Goal: Task Accomplishment & Management: Use online tool/utility

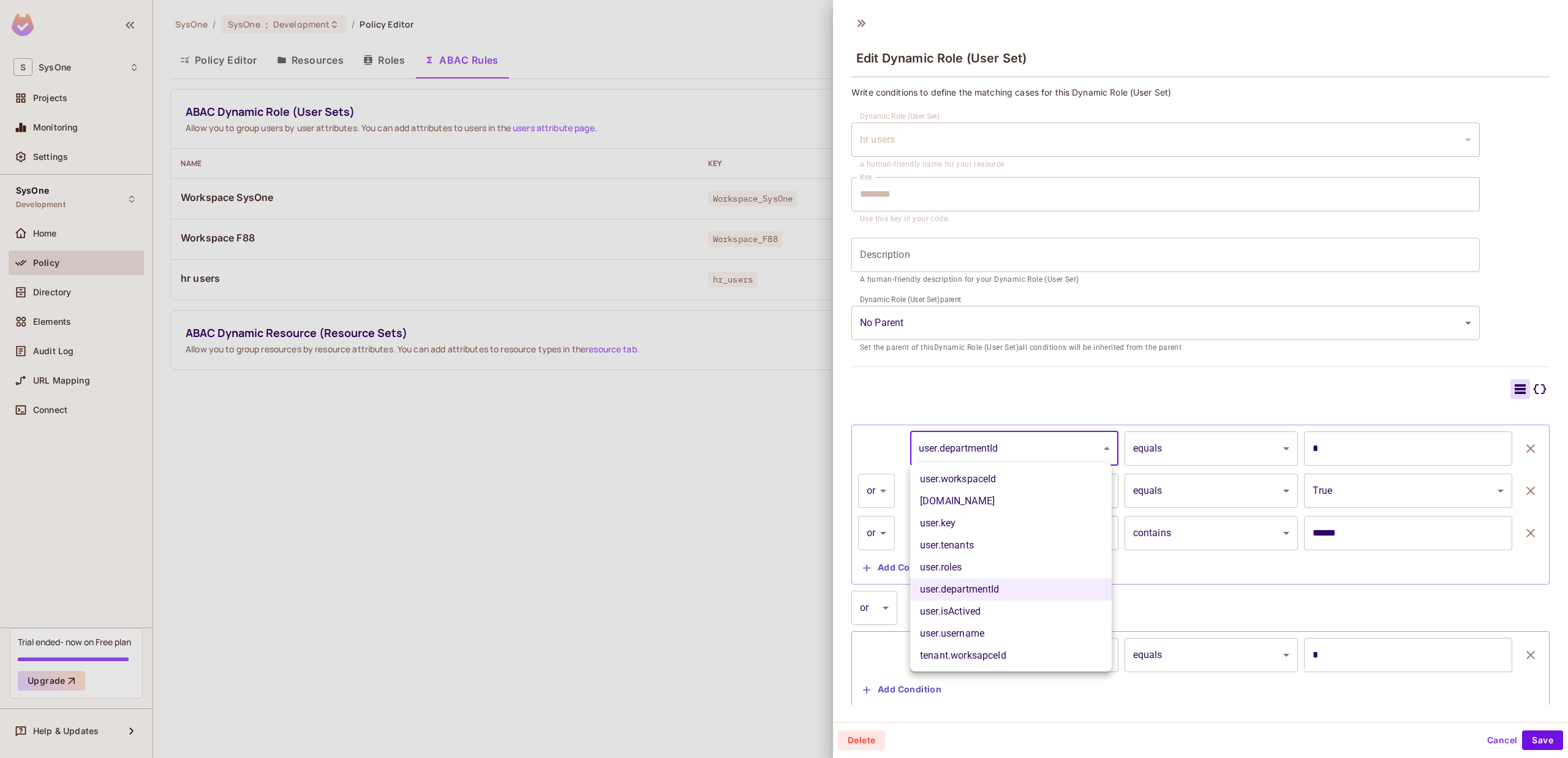
scroll to position [2, 0]
click at [996, 449] on div at bounding box center [784, 379] width 1568 height 758
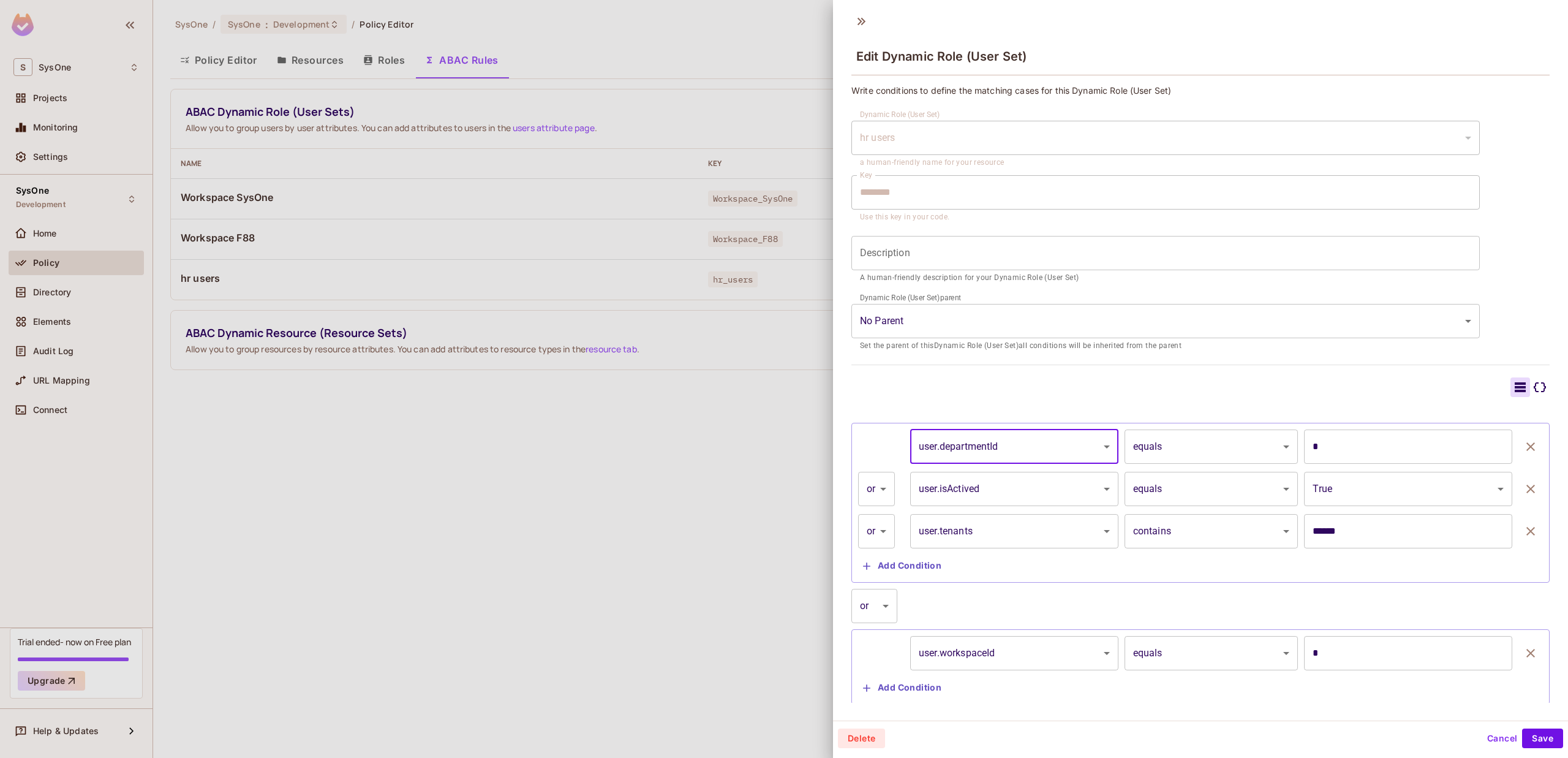
click at [1184, 453] on body "S SysOne Projects Monitoring Settings SysOne Development Home Policy Directory …" at bounding box center [784, 379] width 1568 height 758
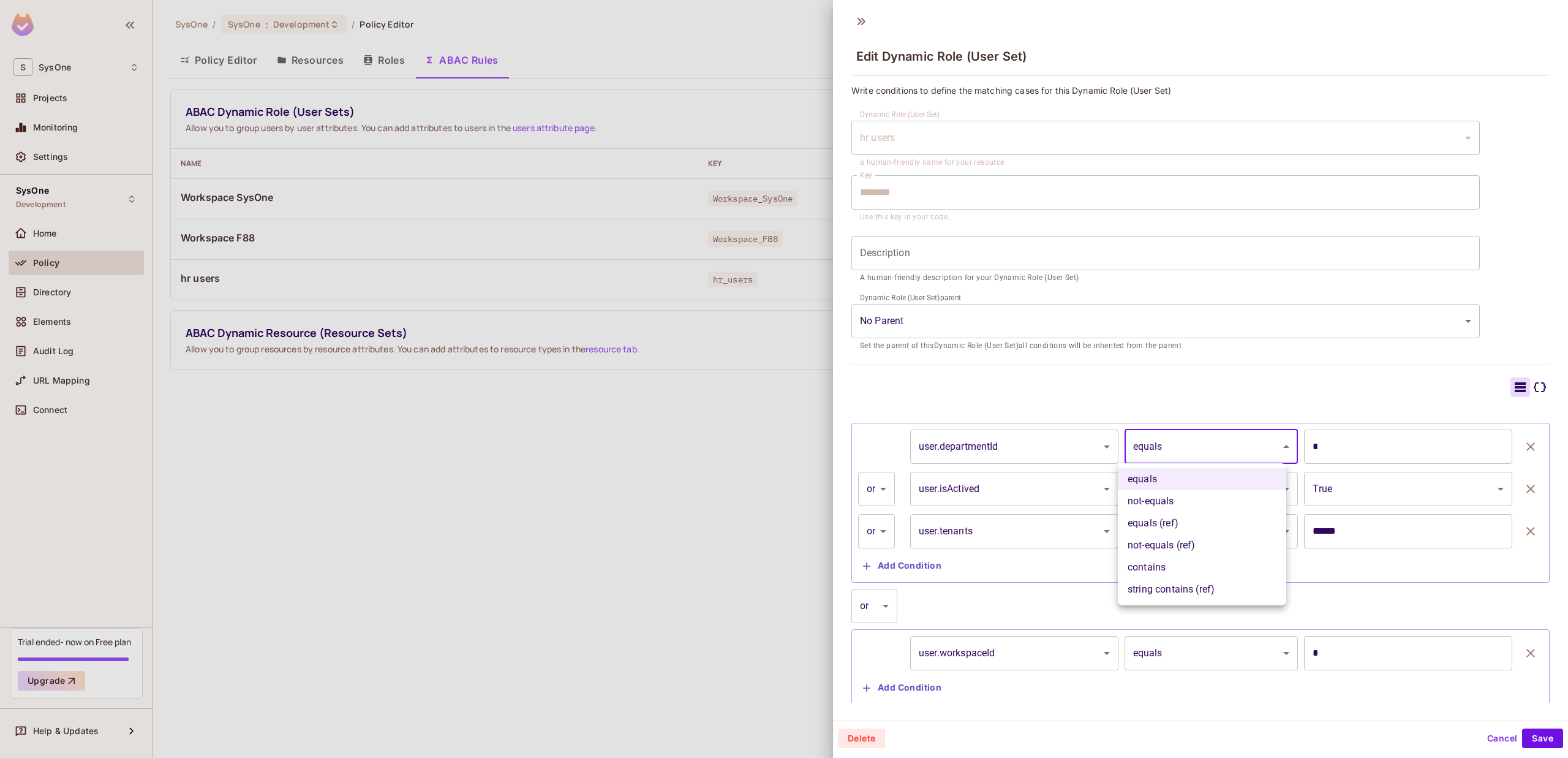
click at [1184, 449] on div at bounding box center [784, 379] width 1568 height 758
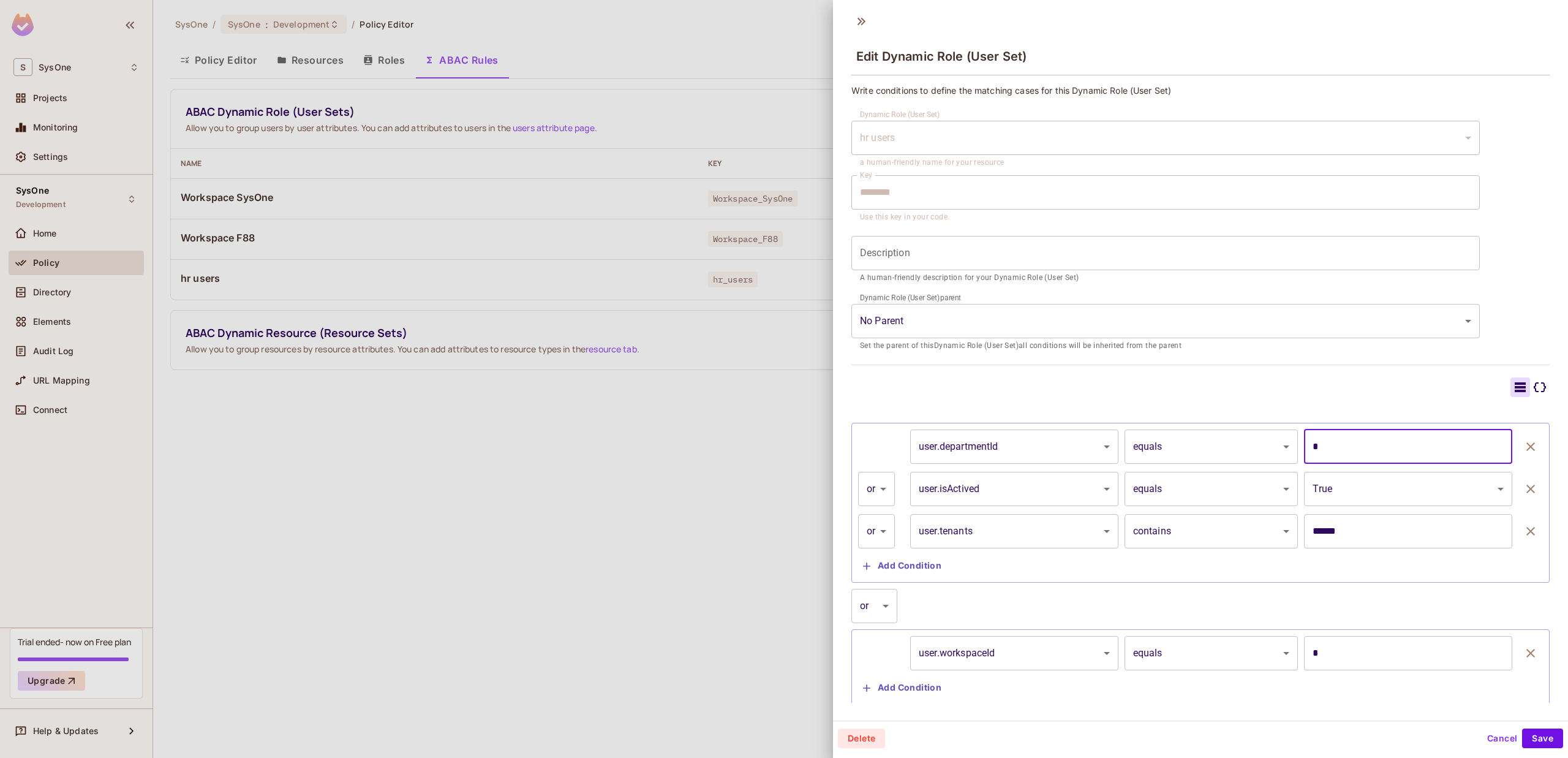
click at [1405, 450] on input "*" at bounding box center [1408, 447] width 208 height 34
click at [1406, 490] on body "S SysOne Projects Monitoring Settings SysOne Development Home Policy Directory …" at bounding box center [784, 379] width 1568 height 758
click at [1406, 488] on div at bounding box center [784, 379] width 1568 height 758
click at [1398, 456] on input "*" at bounding box center [1408, 447] width 208 height 34
click at [1404, 521] on input "******" at bounding box center [1408, 531] width 208 height 34
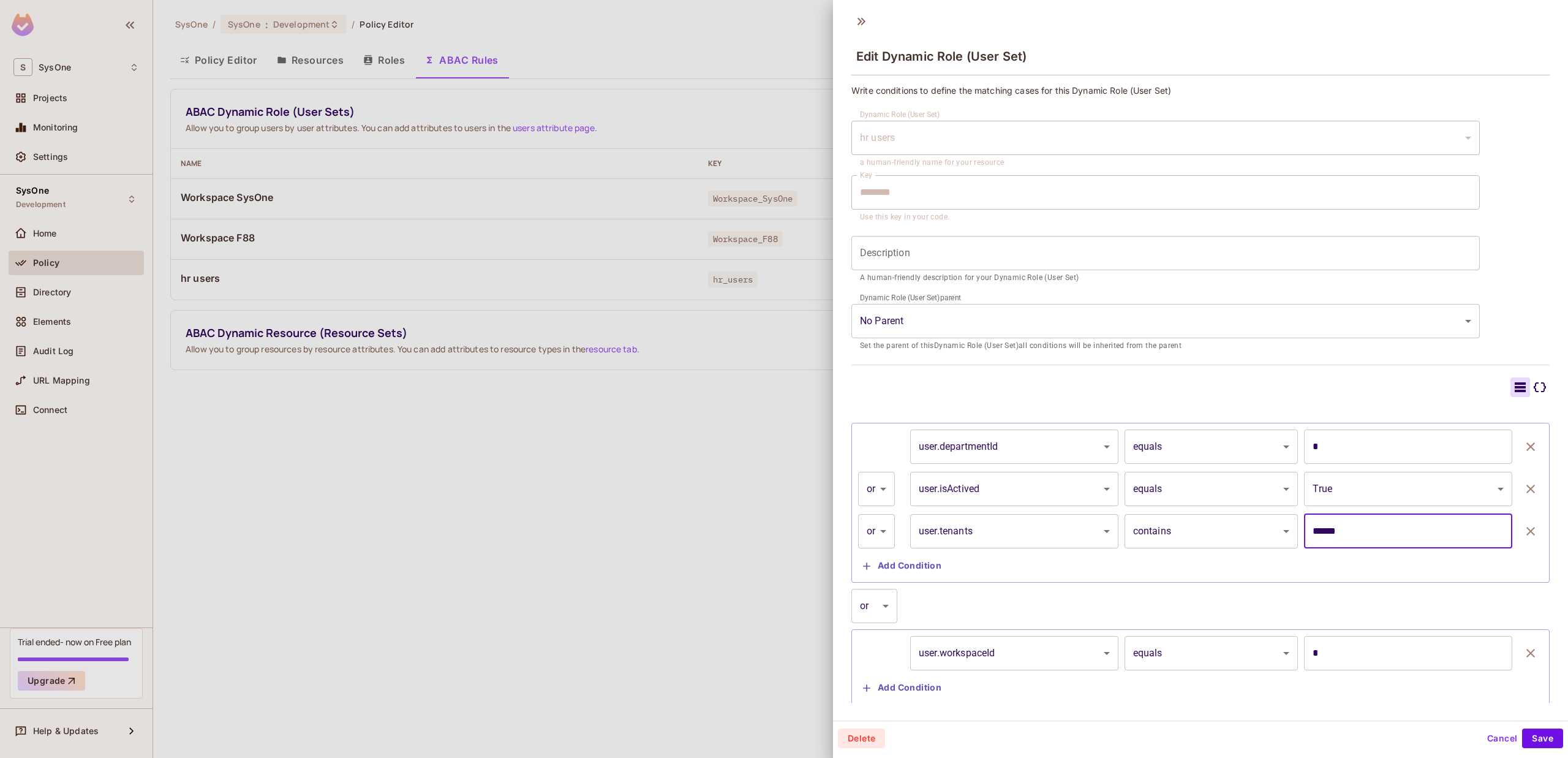
click at [1417, 651] on input "*" at bounding box center [1408, 653] width 208 height 34
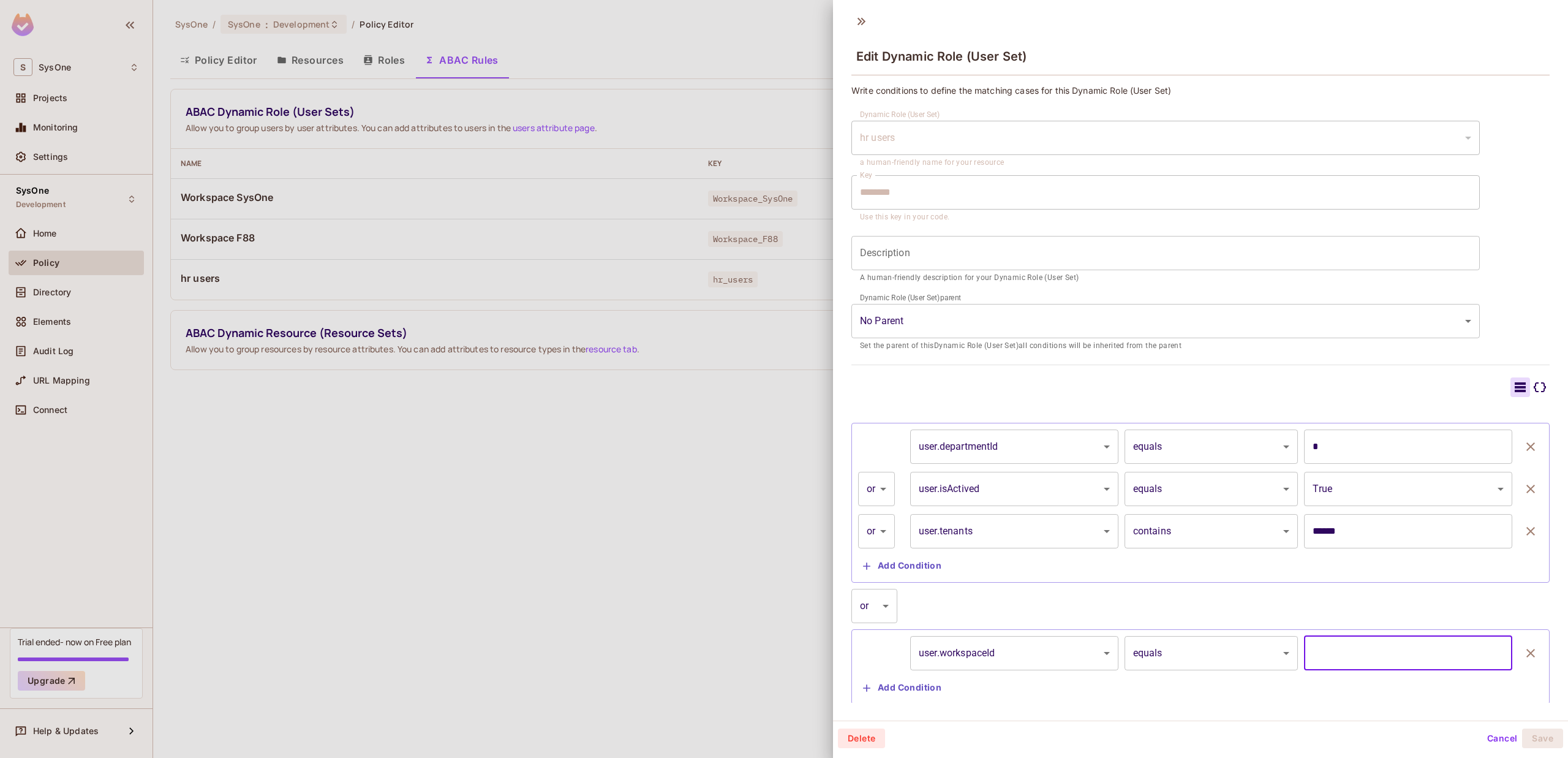
click at [1236, 490] on body "S SysOne Projects Monitoring Settings SysOne Development Home Policy Directory …" at bounding box center [784, 379] width 1568 height 758
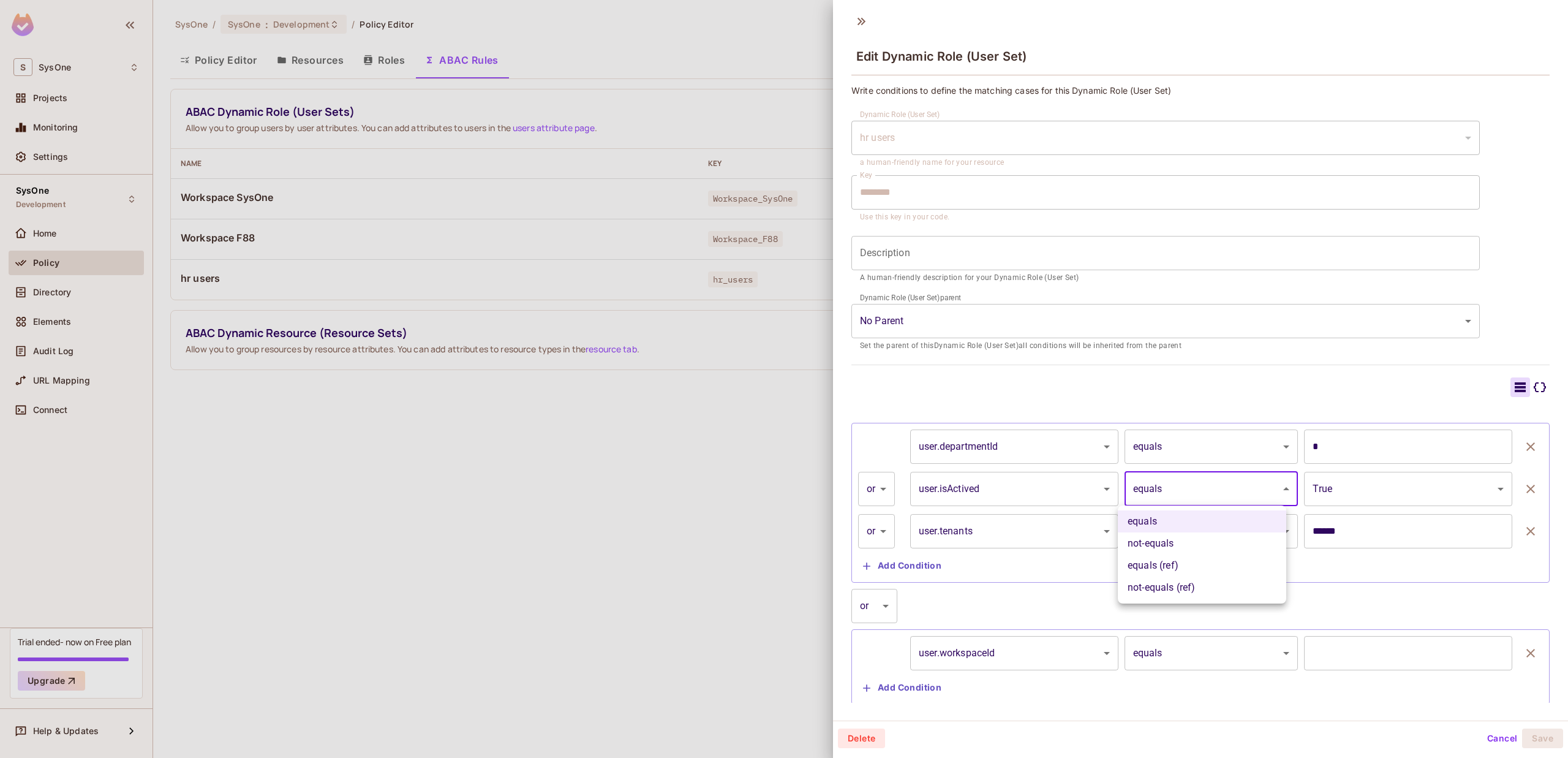
click at [1236, 490] on div at bounding box center [784, 379] width 1568 height 758
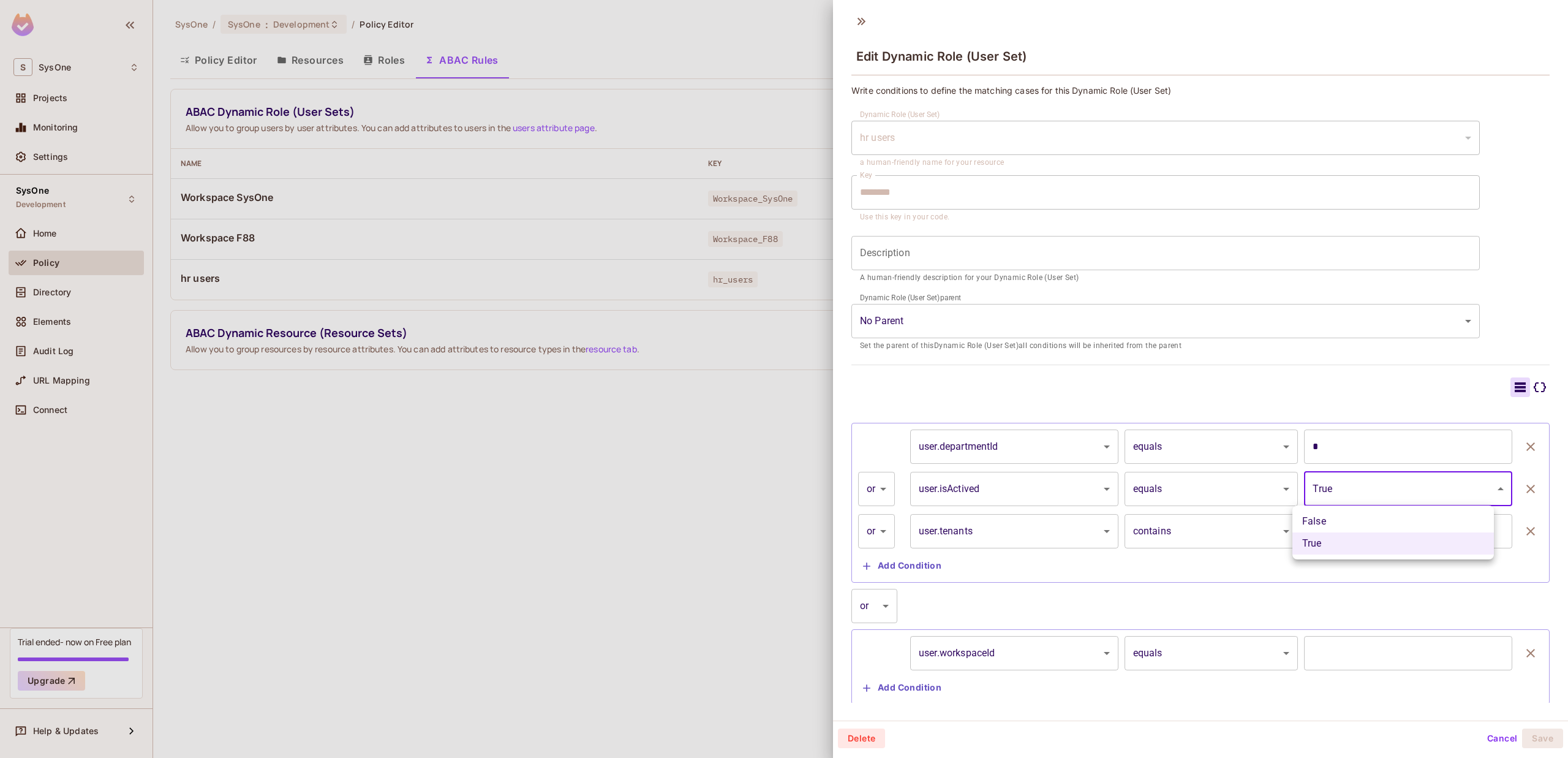
click at [1461, 481] on body "S SysOne Projects Monitoring Settings SysOne Development Home Policy Directory …" at bounding box center [784, 379] width 1568 height 758
click at [1417, 519] on li "False" at bounding box center [1392, 521] width 201 height 22
type input "*****"
click at [1409, 500] on body "S SysOne Projects Monitoring Settings SysOne Development Home Policy Directory …" at bounding box center [784, 379] width 1568 height 758
click at [1402, 523] on li "False" at bounding box center [1392, 521] width 201 height 22
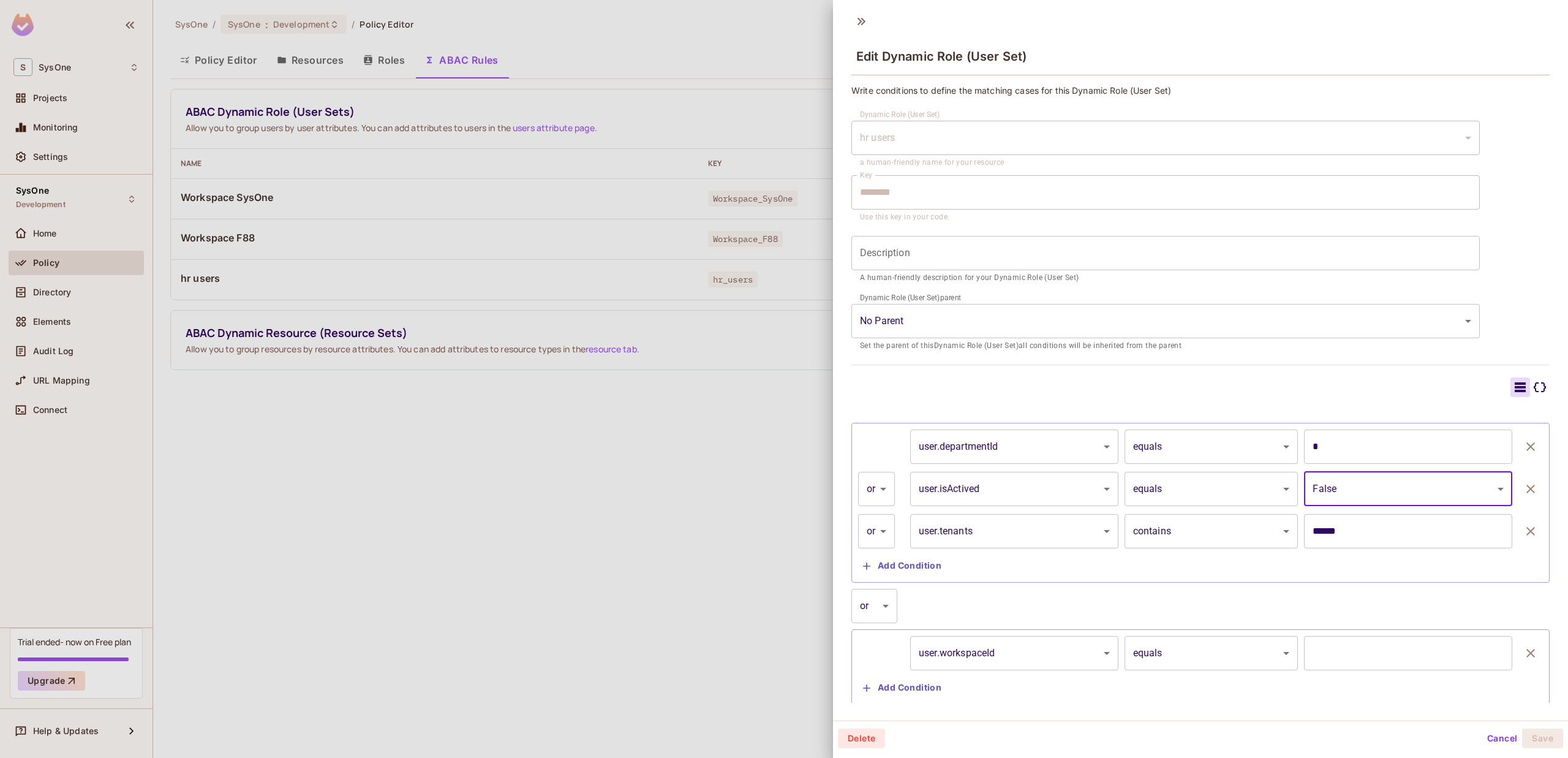
click at [1400, 527] on input "******" at bounding box center [1408, 531] width 208 height 34
click at [1396, 532] on input "******" at bounding box center [1408, 531] width 208 height 34
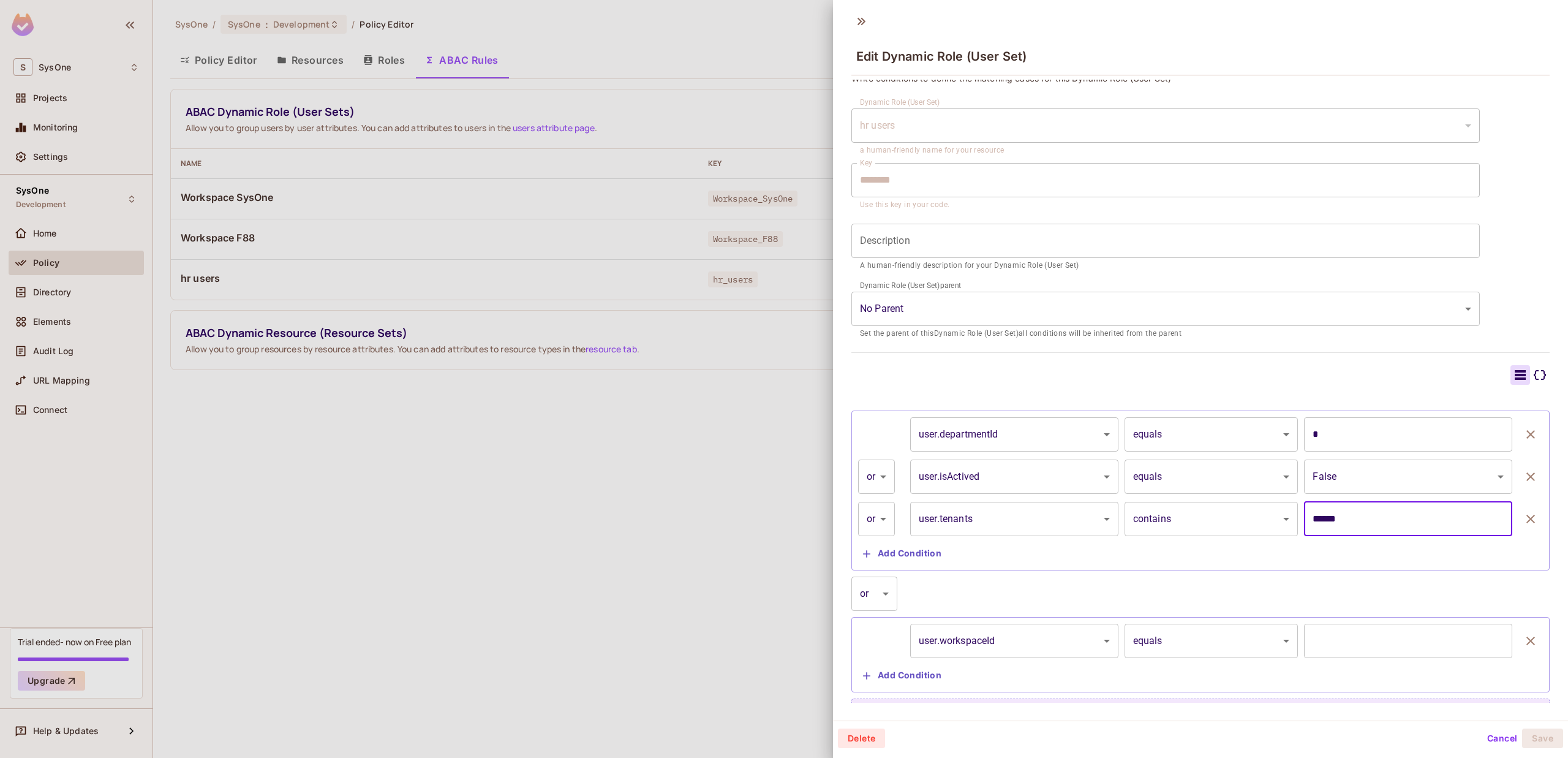
scroll to position [27, 0]
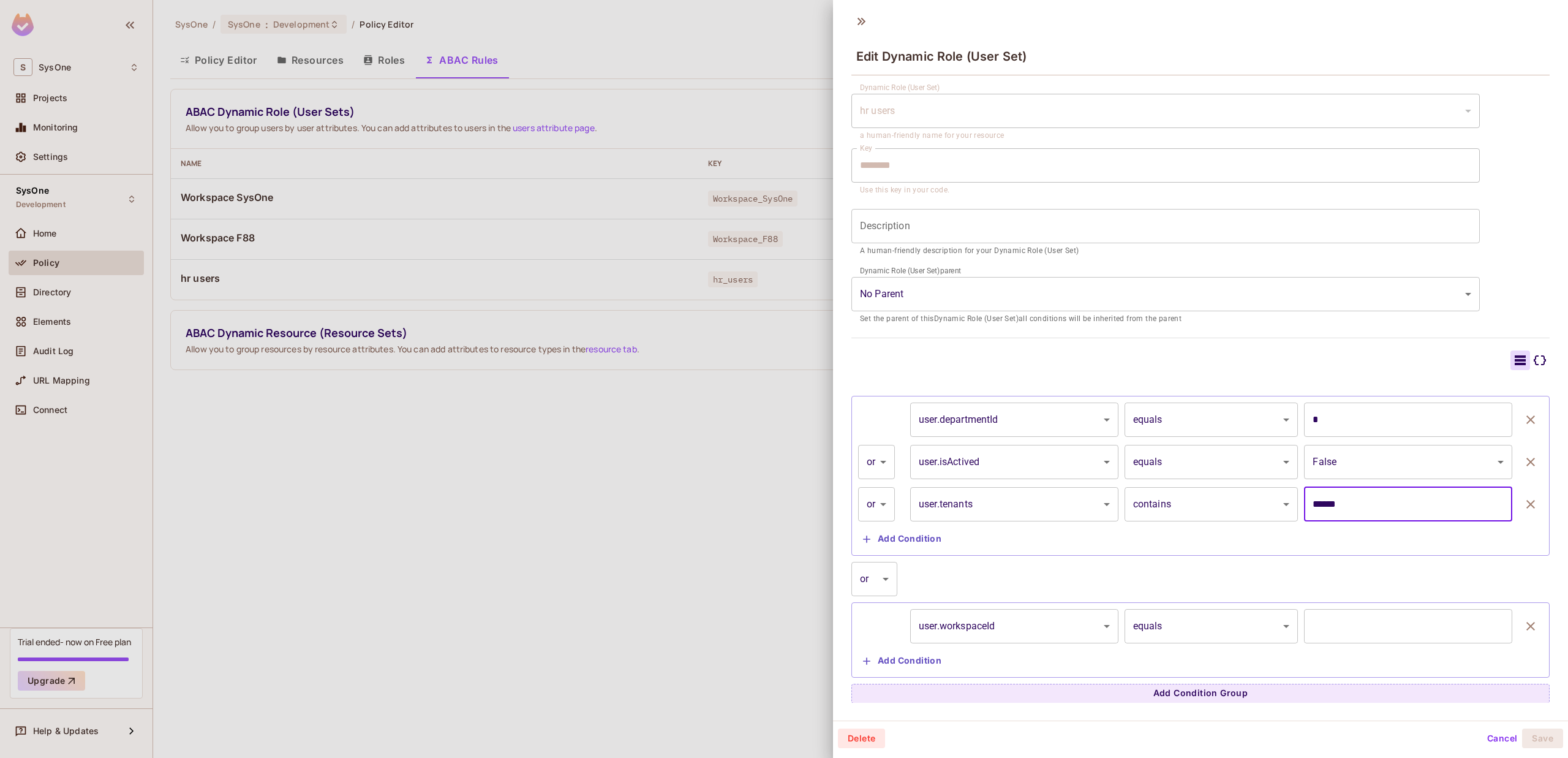
click at [1352, 624] on input "text" at bounding box center [1408, 626] width 208 height 34
click at [1063, 626] on body "S SysOne Projects Monitoring Settings SysOne Development Home Policy Directory …" at bounding box center [784, 379] width 1568 height 758
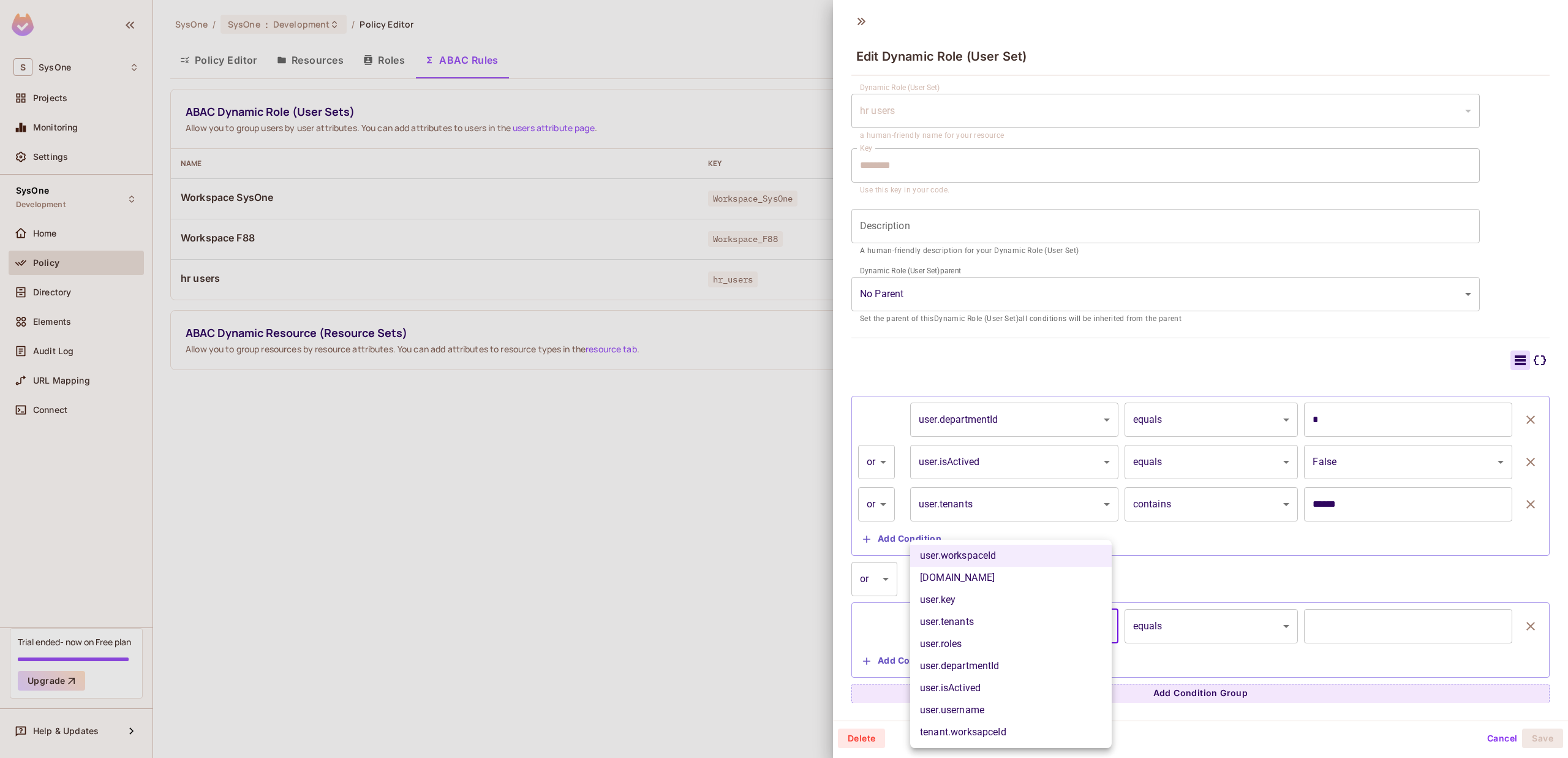
click at [1061, 584] on li "[DOMAIN_NAME]" at bounding box center [1011, 577] width 201 height 22
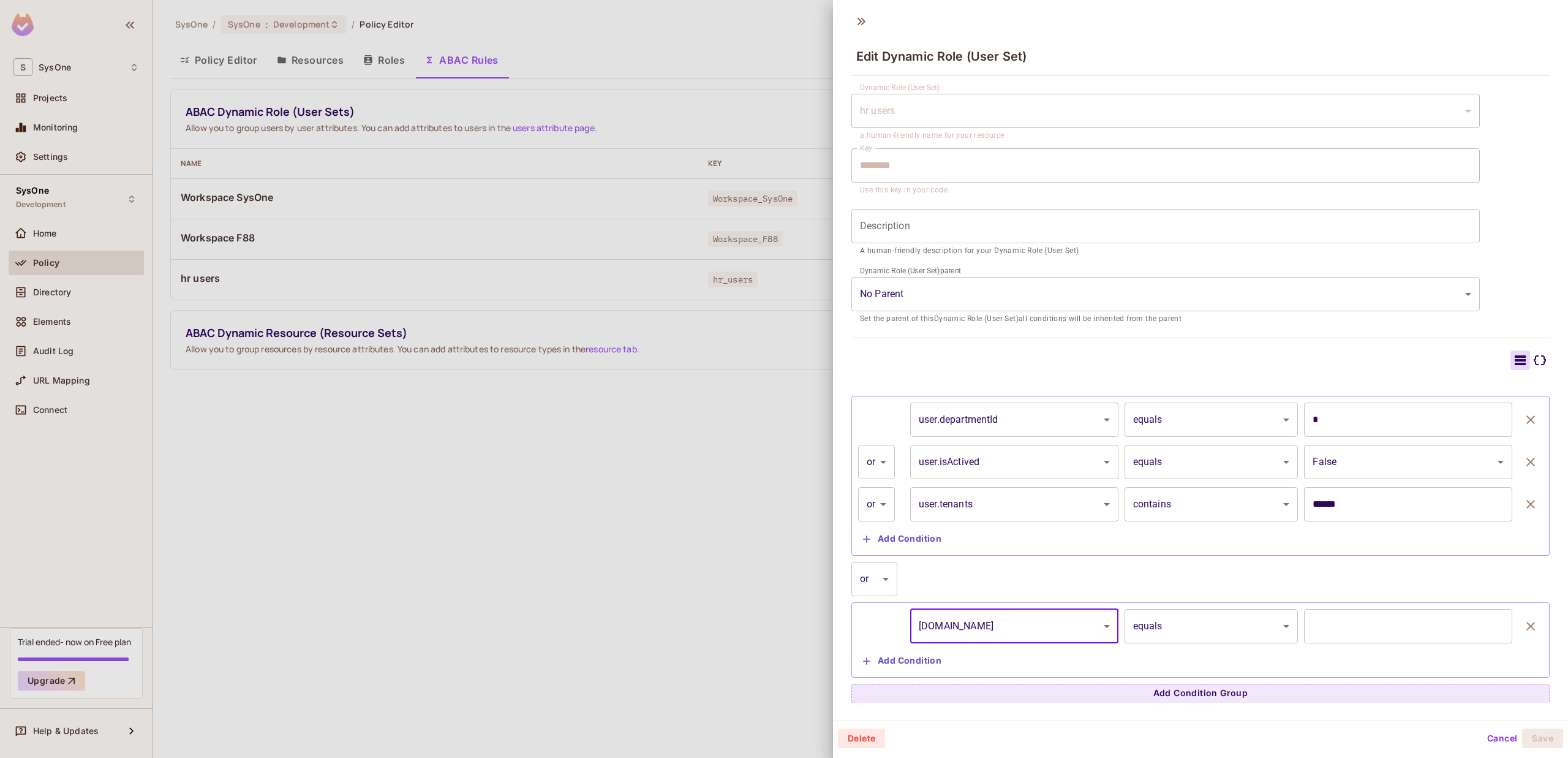
click at [1061, 628] on body "S SysOne Projects Monitoring Settings SysOne Development Home Policy Directory …" at bounding box center [784, 379] width 1568 height 758
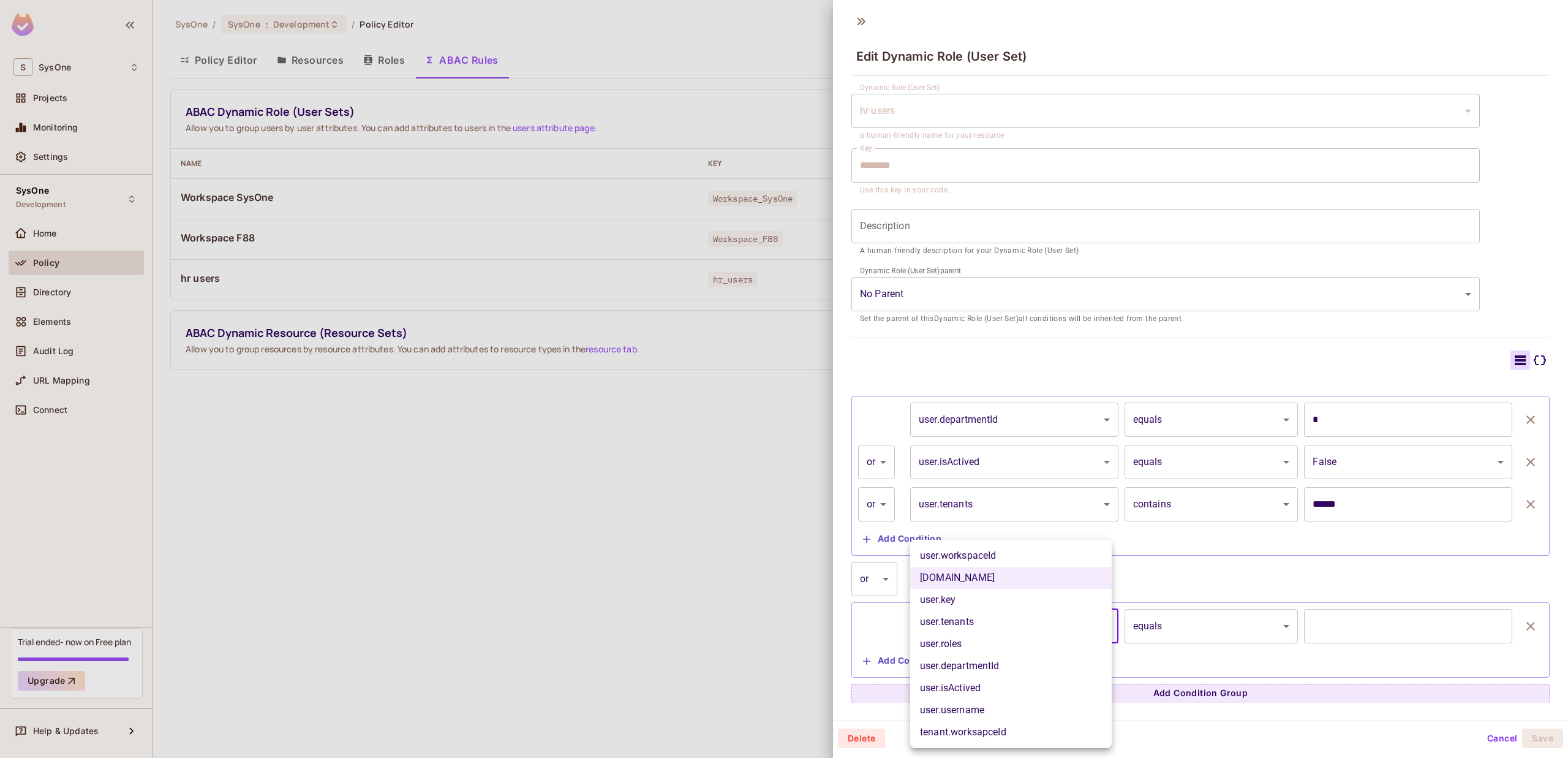
click at [1045, 609] on li "user.key" at bounding box center [1011, 599] width 201 height 22
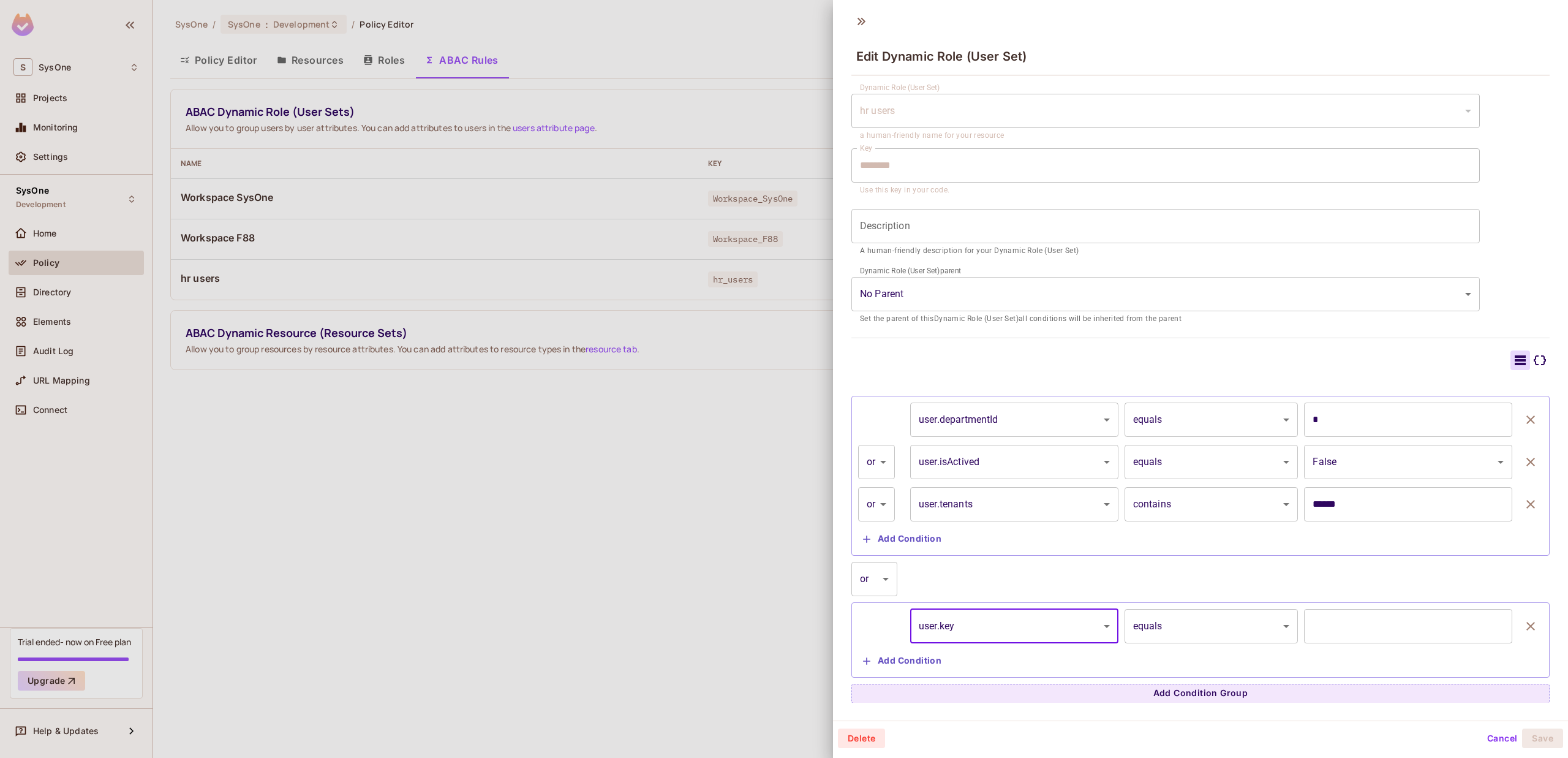
click at [1048, 633] on body "S SysOne Projects Monitoring Settings SysOne Development Home Policy Directory …" at bounding box center [784, 379] width 1568 height 758
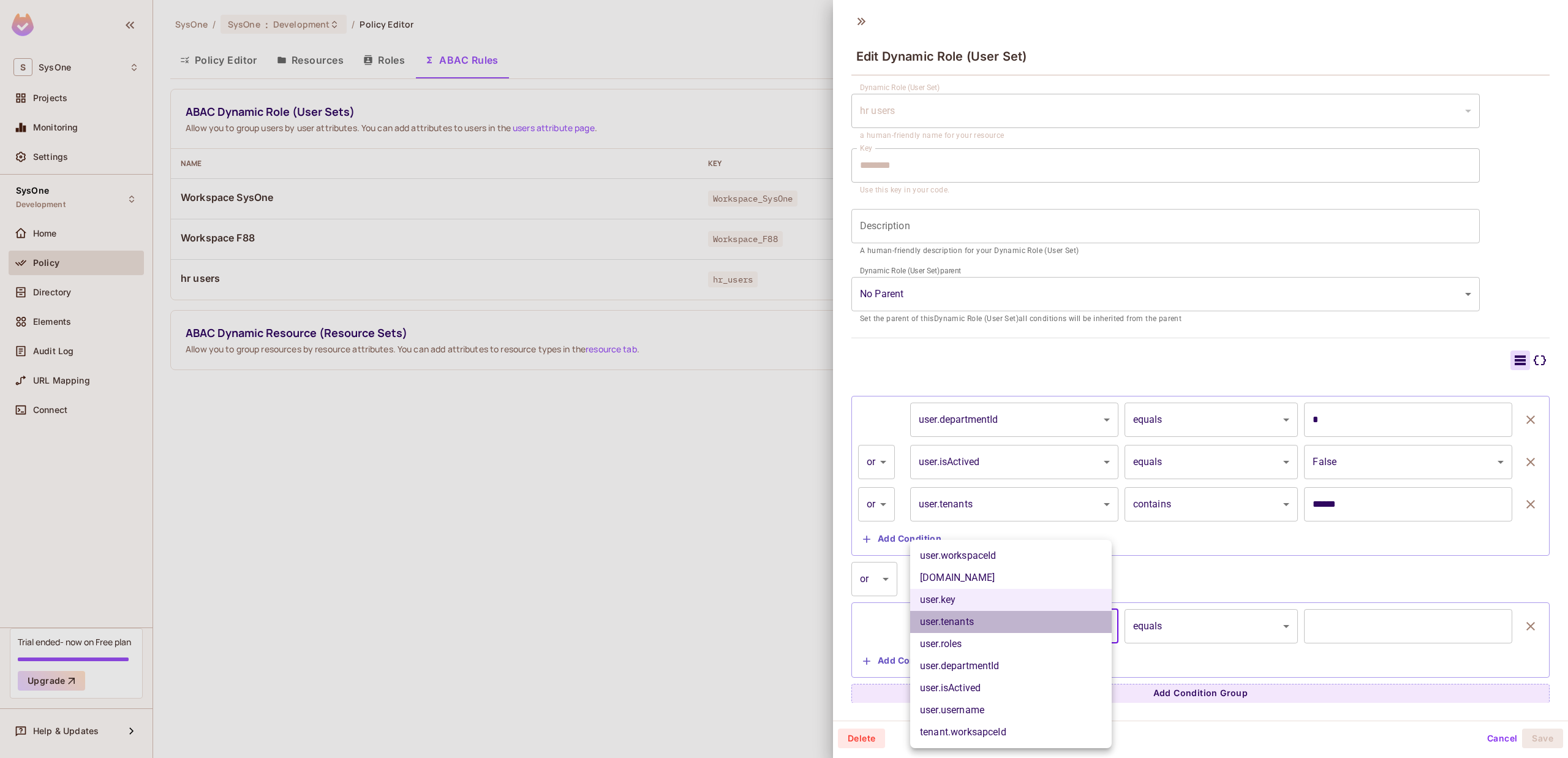
click at [1040, 624] on li "user.tenants" at bounding box center [1011, 621] width 201 height 22
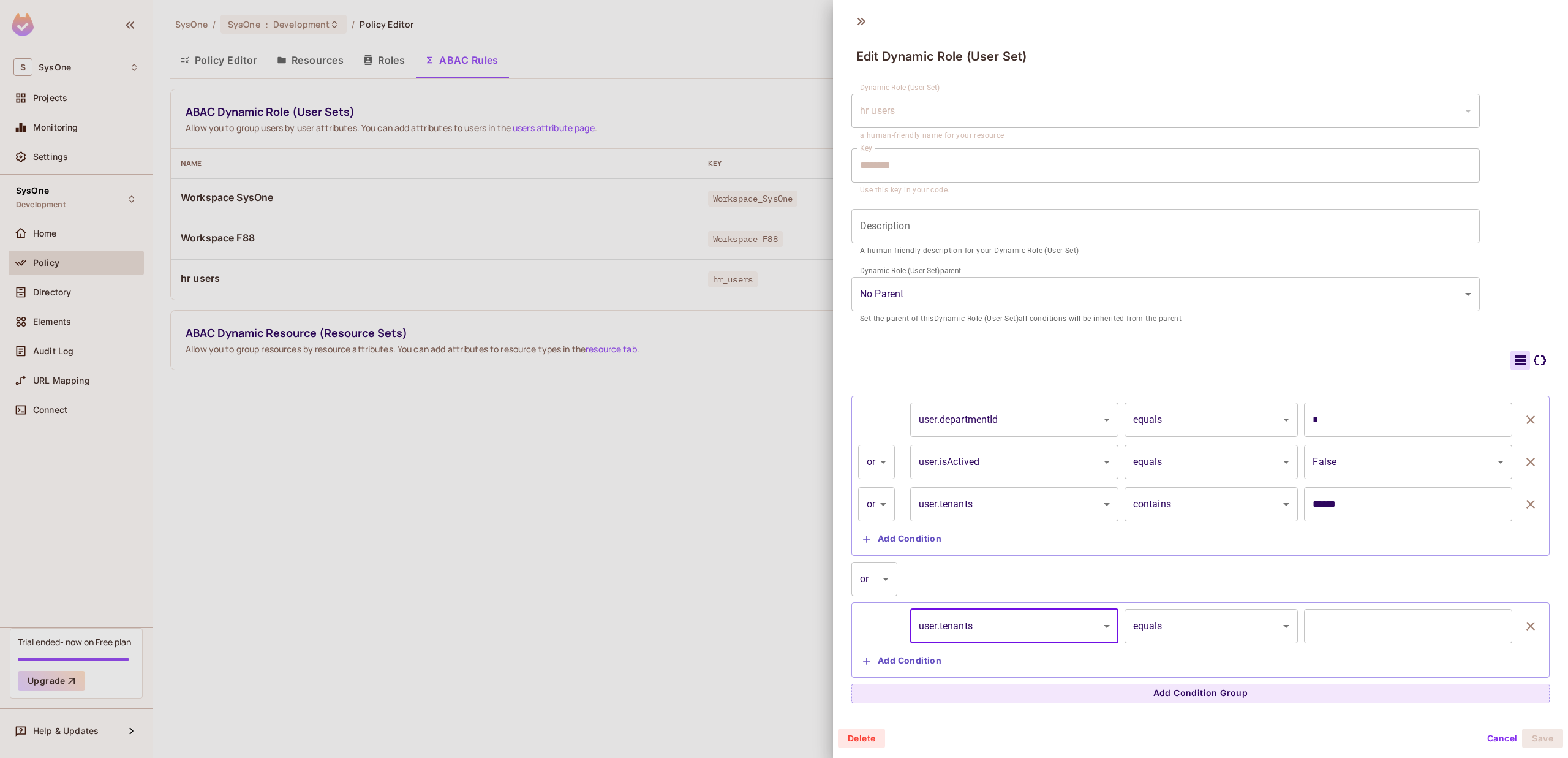
click at [1043, 624] on body "S SysOne Projects Monitoring Settings SysOne Development Home Policy Directory …" at bounding box center [784, 379] width 1568 height 758
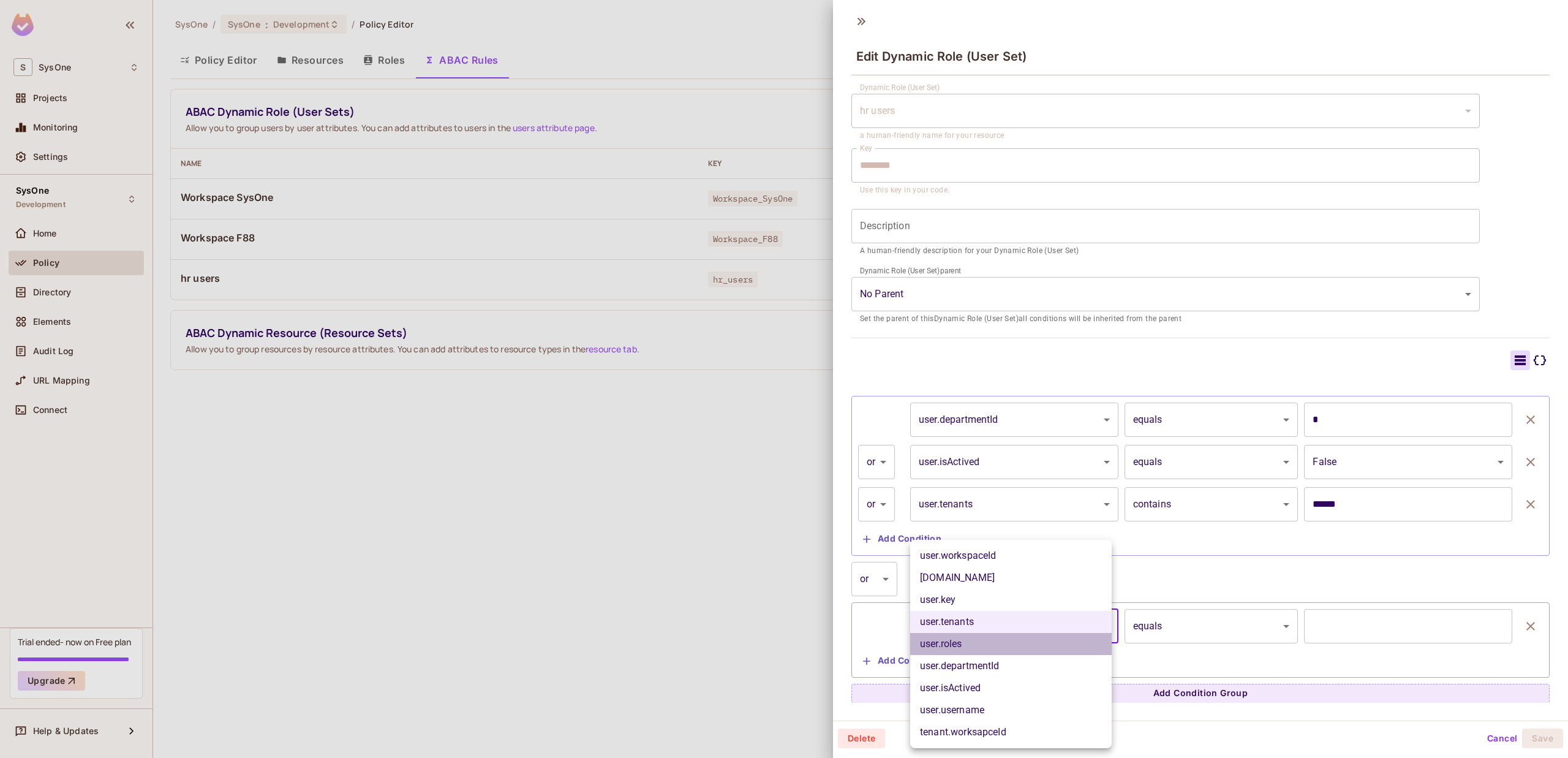
click at [1032, 637] on li "user.roles" at bounding box center [1011, 643] width 201 height 22
type input "**********"
click at [1032, 632] on body "S SysOne Projects Monitoring Settings SysOne Development Home Policy Directory …" at bounding box center [784, 379] width 1568 height 758
